Goal: Transaction & Acquisition: Purchase product/service

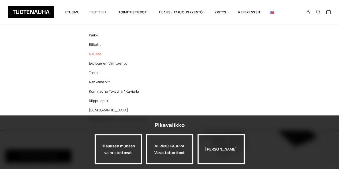
scroll to position [27, 0]
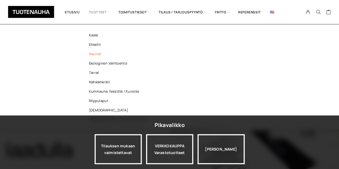
click at [94, 56] on link "Nauhat" at bounding box center [119, 53] width 78 height 9
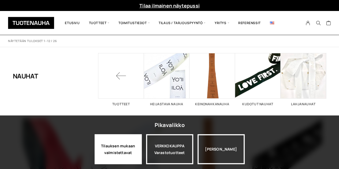
click at [130, 158] on div "Tilauksen mukaan valmistettavat" at bounding box center [118, 149] width 47 height 30
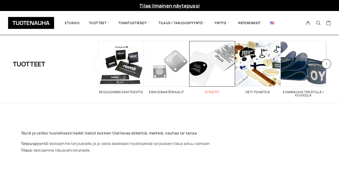
click at [214, 91] on h2 "Etiketit 26" at bounding box center [213, 92] width 46 height 3
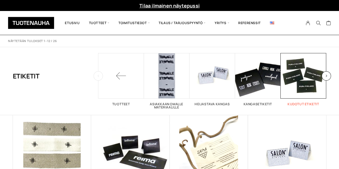
click at [312, 100] on link "Kudotut etiketit 5" at bounding box center [304, 79] width 46 height 53
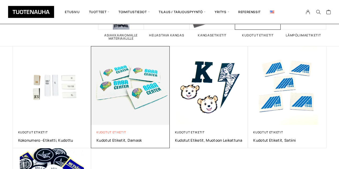
scroll to position [80, 0]
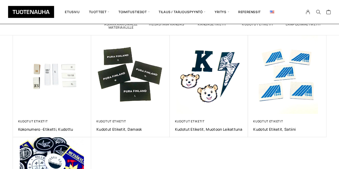
scroll to position [80, 0]
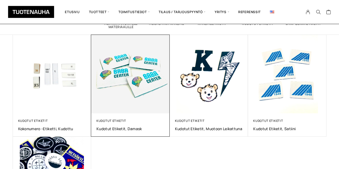
click at [126, 63] on img at bounding box center [130, 74] width 82 height 82
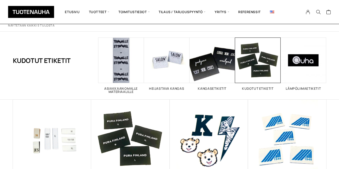
scroll to position [107, 0]
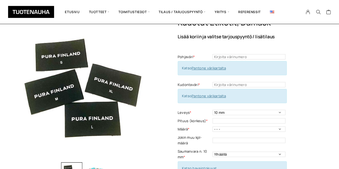
scroll to position [54, 0]
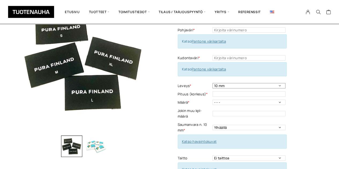
click at [279, 85] on select "10 mm 15 mm 20 mm 25 mm 30 mm 35 mm 40 mm 45 mm 50 mm 55 mm 60 mm 65 mm 70 mm" at bounding box center [249, 85] width 73 height 5
click at [321, 60] on div "Kudotut etiketit, Damask Lisää koriin ja valitse tarjouspyyntö / lisätilaus Poh…" at bounding box center [252, 125] width 149 height 269
click at [280, 87] on select "10 mm 15 mm 20 mm 25 mm 30 mm 35 mm 40 mm 45 mm 50 mm 55 mm 60 mm 65 mm 70 mm" at bounding box center [249, 85] width 73 height 5
select select "30 mm"
click at [213, 83] on select "10 mm 15 mm 20 mm 25 mm 30 mm 35 mm 40 mm 45 mm 50 mm 55 mm 60 mm 65 mm 70 mm" at bounding box center [249, 85] width 73 height 5
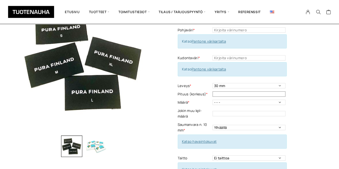
click at [263, 92] on input "text" at bounding box center [249, 93] width 73 height 5
click at [244, 93] on input "text" at bounding box center [249, 93] width 73 height 5
click at [243, 93] on input "text" at bounding box center [249, 93] width 73 height 5
type input "20 mm"
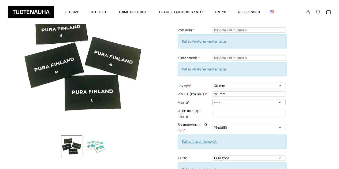
click at [280, 103] on select "- - - 500 kpl 1000 kpl 1500 kpl 2000 kpl 2500 kpl 3000 kpl 3500 kpl 4000 kpl" at bounding box center [249, 102] width 73 height 5
select select "4000 kpl"
click at [213, 100] on select "- - - 500 kpl 1000 kpl 1500 kpl 2000 kpl 2500 kpl 3000 kpl 3500 kpl 4000 kpl" at bounding box center [249, 102] width 73 height 5
click at [313, 116] on div "Kudotut etiketit, Damask Lisää koriin ja valitse tarjouspyyntö / lisätilaus Poh…" at bounding box center [252, 125] width 149 height 269
click at [245, 115] on input "text" at bounding box center [249, 113] width 73 height 5
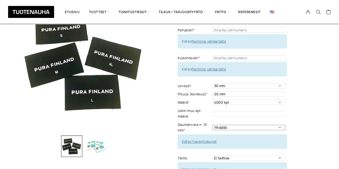
click at [241, 127] on select "Ylhäällä Vasemmalla sivulla Oikealla sivulla Ympäriinsä" at bounding box center [249, 127] width 73 height 5
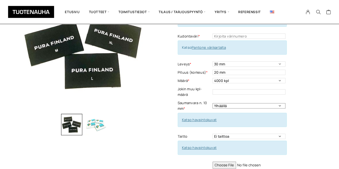
scroll to position [80, 0]
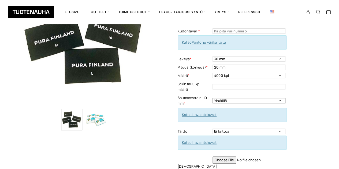
click at [279, 100] on select "Ylhäällä Vasemmalla sivulla Oikealla sivulla Ympäriinsä" at bounding box center [249, 100] width 73 height 5
click at [303, 97] on div "Kudotut etiketit, Damask Lisää koriin ja valitse tarjouspyyntö / lisätilaus Poh…" at bounding box center [252, 98] width 149 height 269
click at [201, 113] on link "Katso havaintokuvat" at bounding box center [199, 114] width 35 height 5
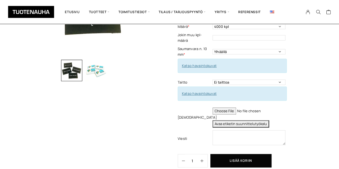
scroll to position [134, 0]
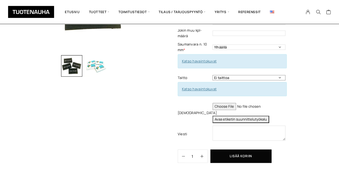
click at [279, 77] on select "Ei taittoa Päästätaitto Päistätaitto Keskitaitto, minimi koko 15 x 40 mm Hiippa…" at bounding box center [249, 77] width 73 height 5
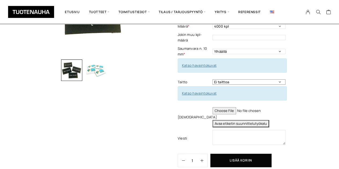
scroll to position [80, 0]
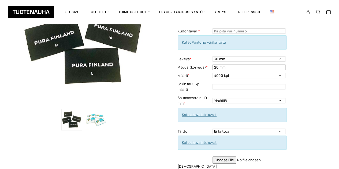
click at [234, 68] on input "20 mm" at bounding box center [249, 67] width 73 height 5
drag, startPoint x: 218, startPoint y: 68, endPoint x: 207, endPoint y: 67, distance: 11.9
click at [207, 67] on tr "Pituus (korkeus) * 20 mm" at bounding box center [232, 67] width 109 height 8
type input "30 mm"
click at [302, 72] on div "Kudotut etiketit, Damask Lisää koriin ja valitse tarjouspyyntö / lisätilaus Poh…" at bounding box center [252, 98] width 149 height 269
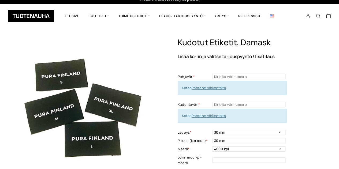
scroll to position [0, 0]
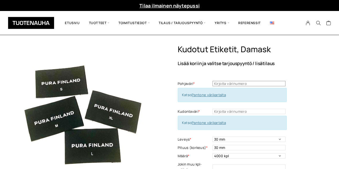
click at [245, 85] on input "text" at bounding box center [249, 83] width 73 height 5
click at [240, 112] on input "text" at bounding box center [249, 111] width 73 height 5
click at [213, 121] on link "Pantone värikartalta" at bounding box center [209, 122] width 34 height 5
click at [247, 82] on input "text" at bounding box center [249, 83] width 73 height 5
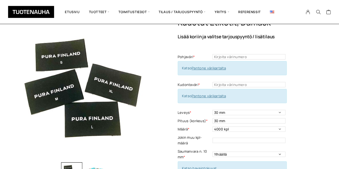
click at [310, 90] on div "Kudotut etiketit, Damask Lisää koriin ja valitse tarjouspyyntö / lisätilaus Poh…" at bounding box center [252, 152] width 149 height 269
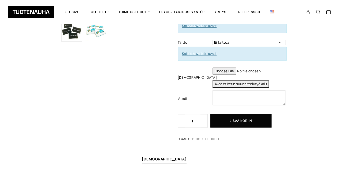
scroll to position [241, 0]
